Goal: Go to known website: Go to known website

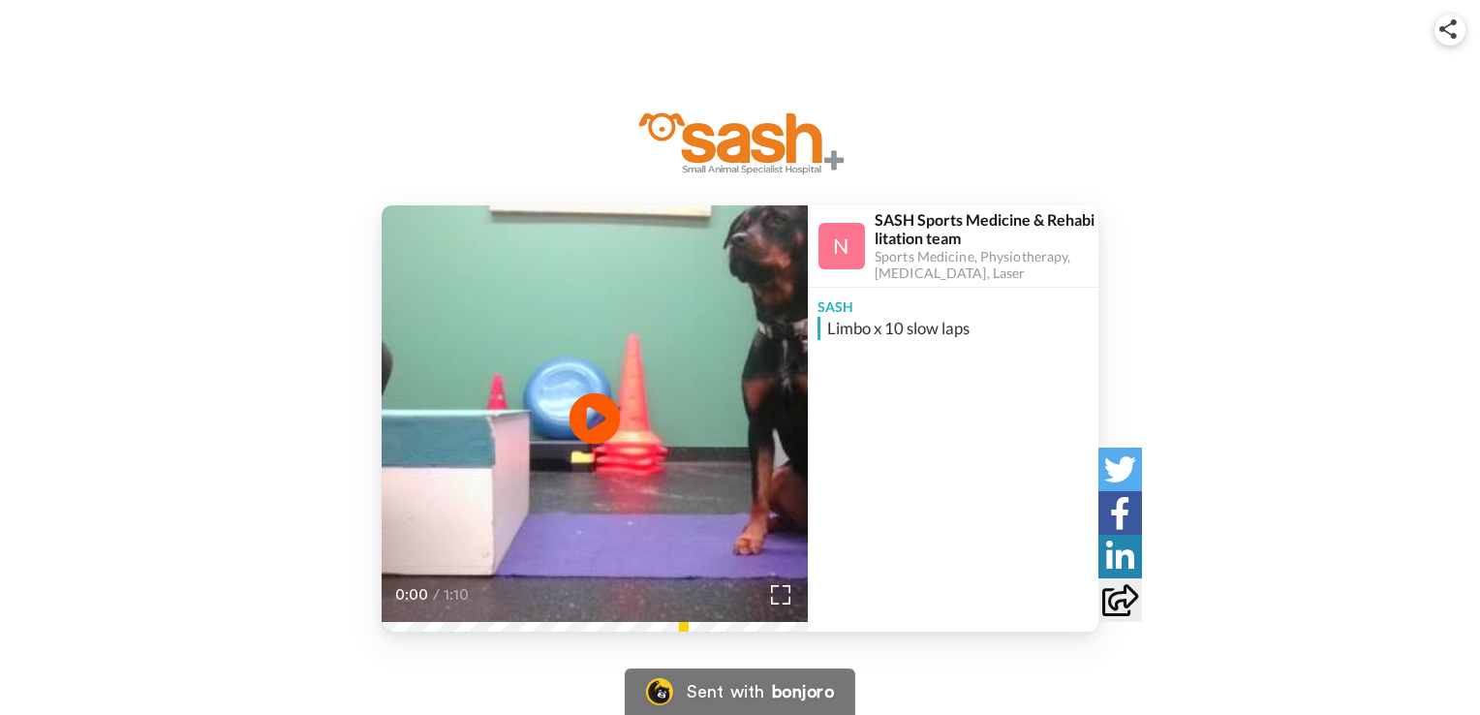
click at [601, 406] on icon at bounding box center [595, 418] width 51 height 51
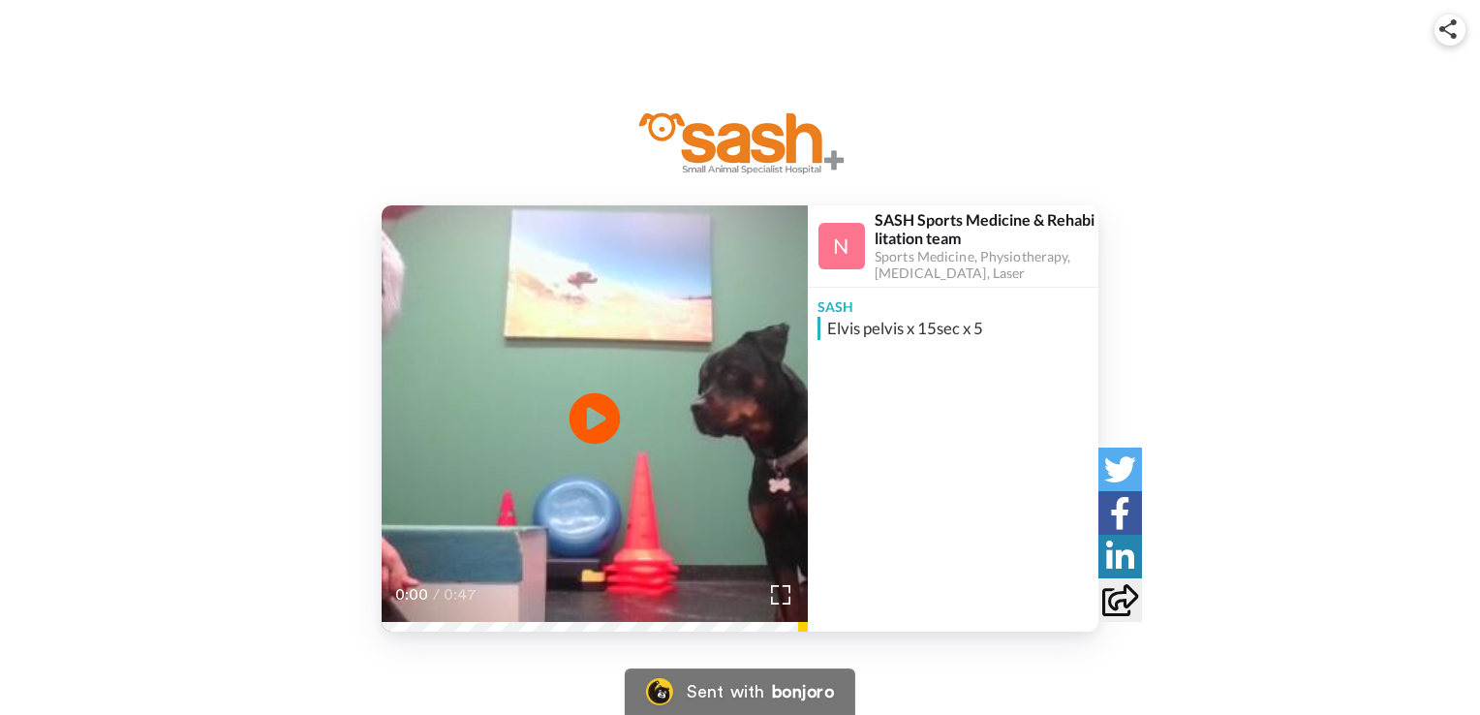
click at [587, 406] on icon at bounding box center [595, 418] width 51 height 51
